Goal: Find specific page/section: Find specific page/section

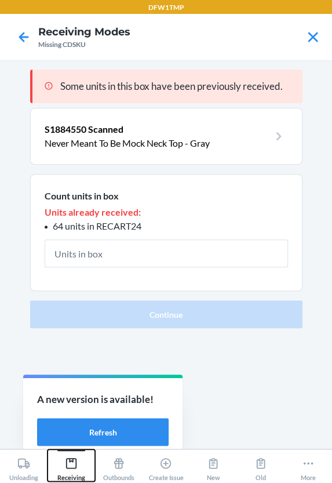
click at [74, 460] on icon at bounding box center [71, 463] width 13 height 13
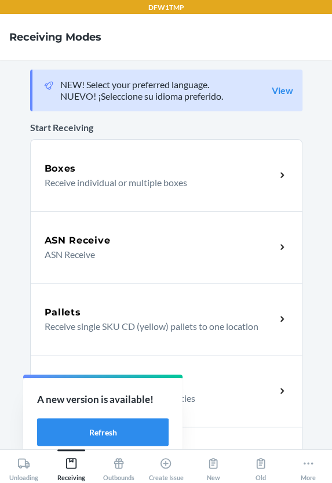
click at [231, 241] on div "ASN Receive" at bounding box center [160, 241] width 231 height 14
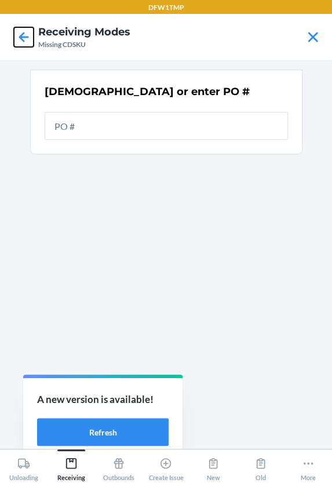
click at [20, 38] on icon at bounding box center [24, 37] width 10 height 10
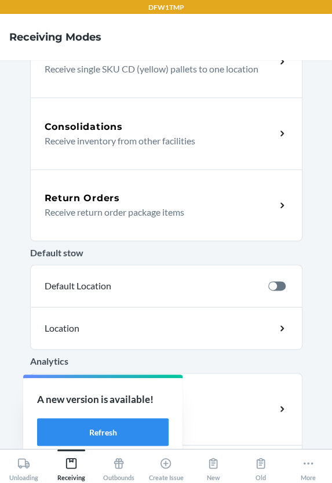
scroll to position [325, 0]
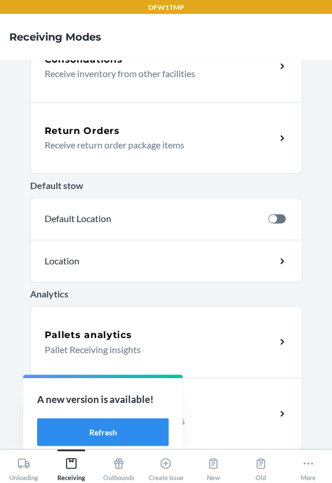
click at [221, 346] on p "Pallet Receiving insights" at bounding box center [156, 349] width 222 height 14
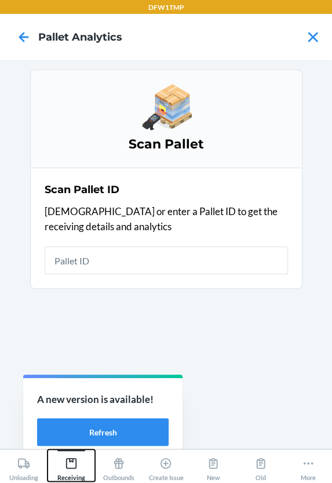
click at [67, 467] on icon at bounding box center [71, 463] width 10 height 10
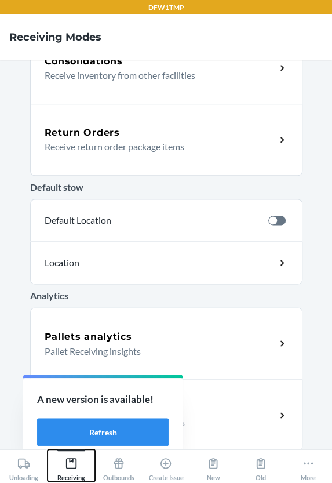
scroll to position [325, 0]
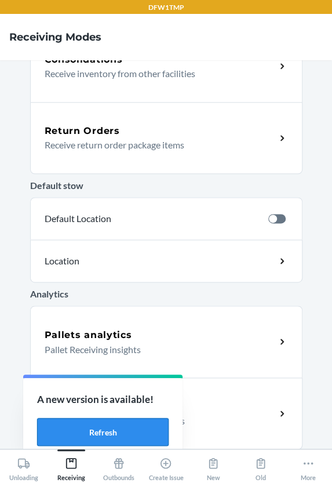
click at [133, 428] on button "Refresh" at bounding box center [103, 432] width 132 height 28
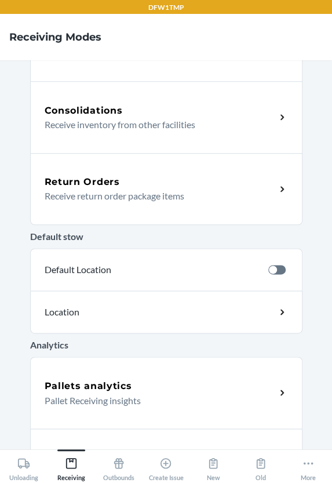
scroll to position [325, 0]
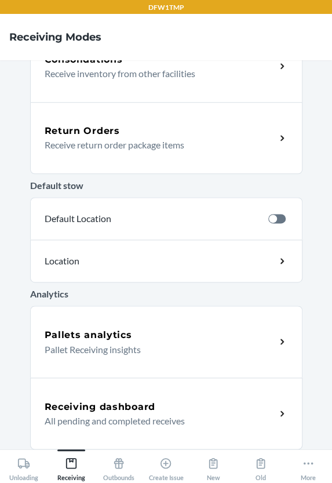
click at [188, 406] on div "Receiving dashboard" at bounding box center [160, 407] width 231 height 14
